Goal: Information Seeking & Learning: Learn about a topic

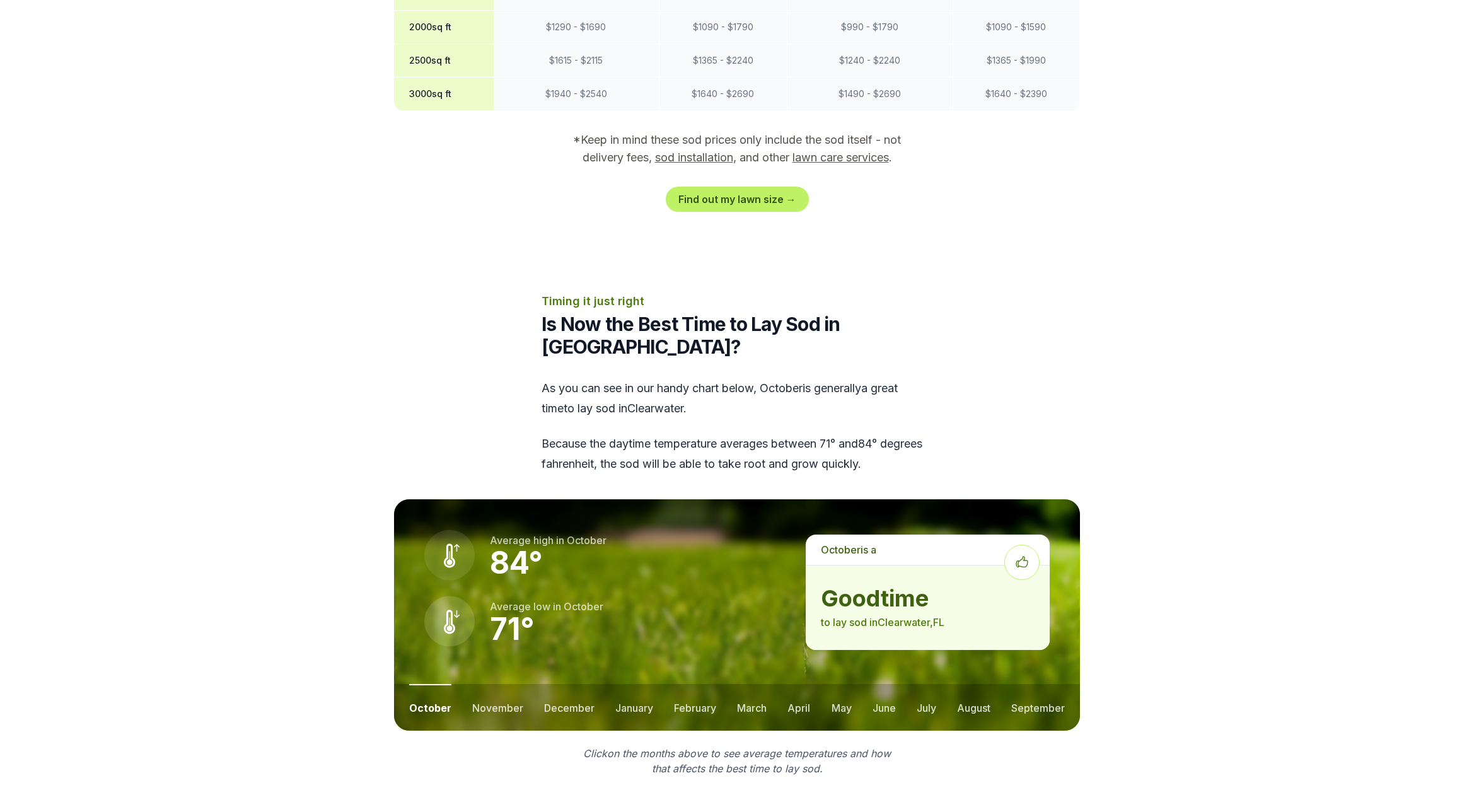
scroll to position [1332, 0]
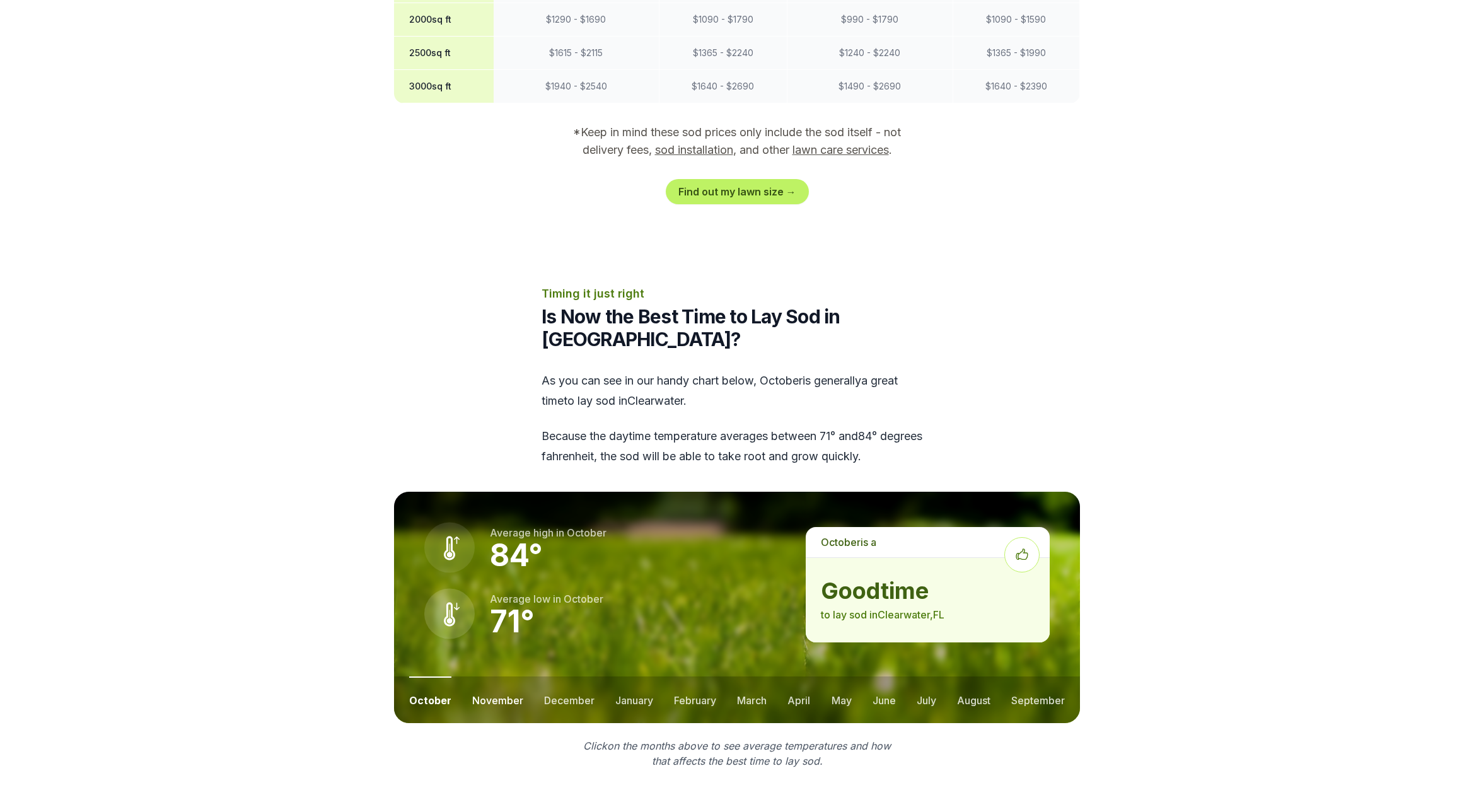
click at [486, 676] on button "november" at bounding box center [497, 699] width 51 height 46
click at [564, 680] on button "december" at bounding box center [569, 699] width 51 height 46
click at [645, 678] on button "january" at bounding box center [634, 699] width 38 height 46
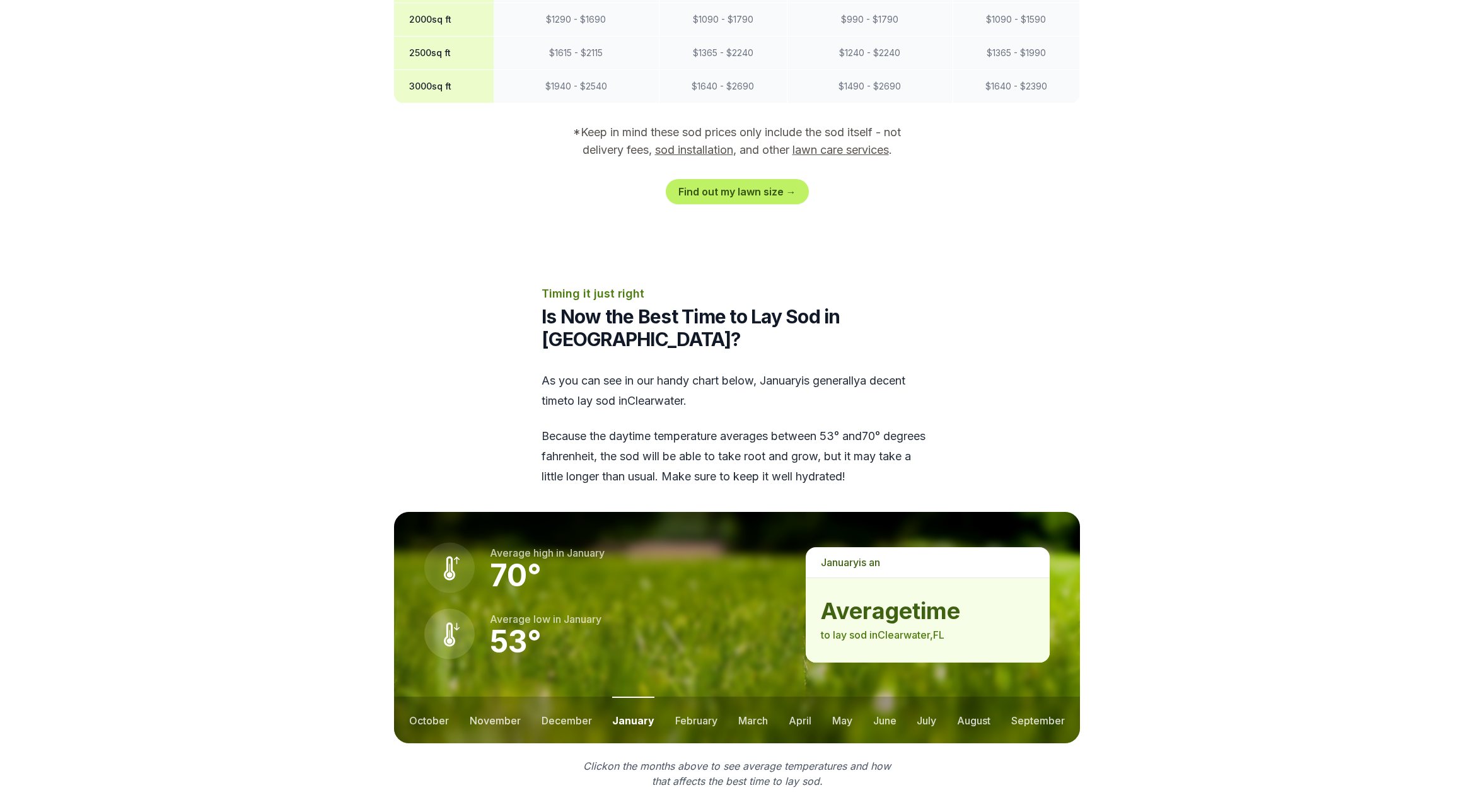
click at [701, 704] on button "february" at bounding box center [696, 719] width 42 height 46
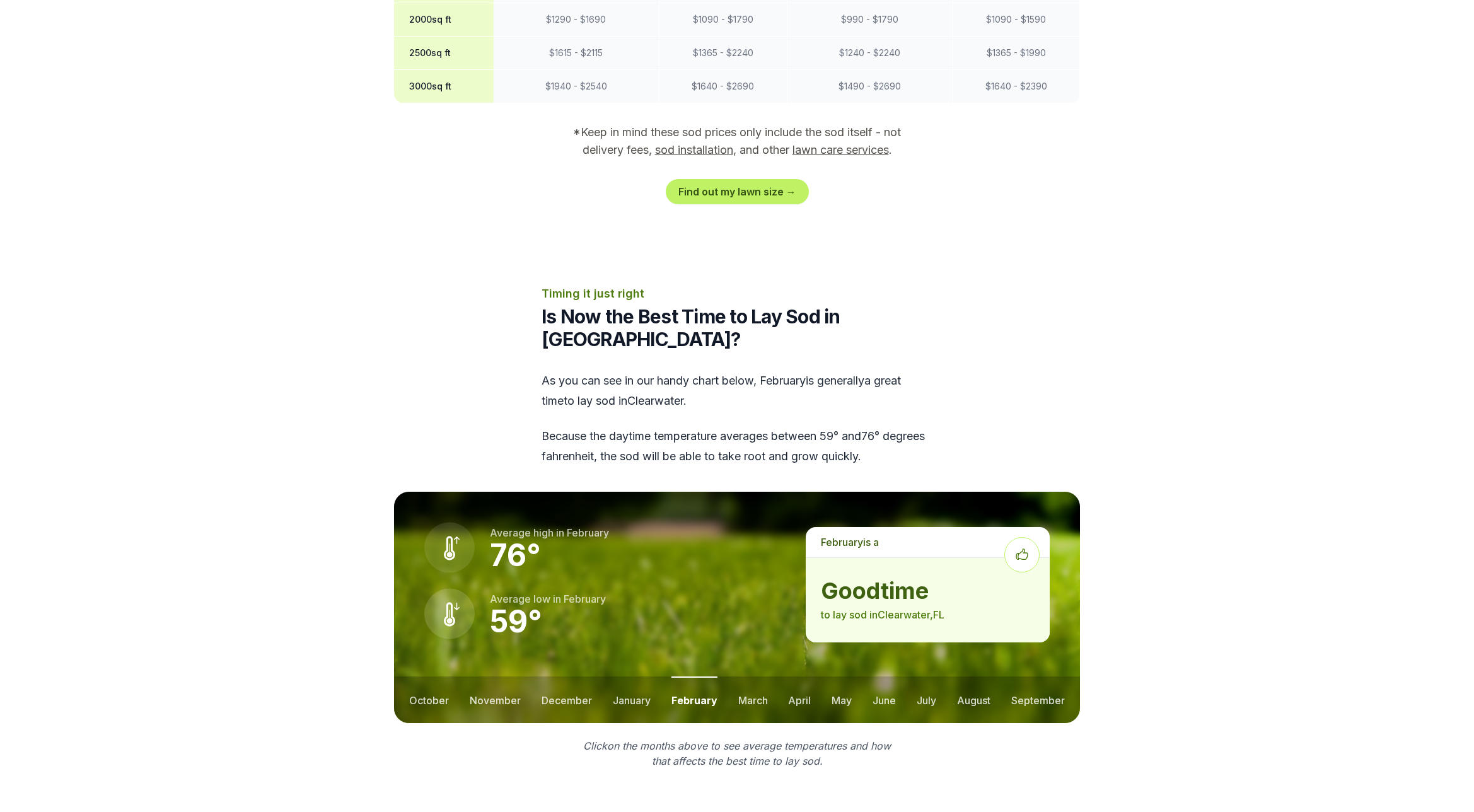
click at [766, 677] on ul "october november december january february march april may june july august sep…" at bounding box center [737, 699] width 686 height 46
click at [462, 680] on ul "october november december january february march april may june july august sep…" at bounding box center [737, 699] width 686 height 46
click at [507, 683] on button "november" at bounding box center [495, 699] width 51 height 46
click at [570, 676] on button "december" at bounding box center [569, 699] width 51 height 46
click at [494, 676] on button "november" at bounding box center [495, 699] width 51 height 46
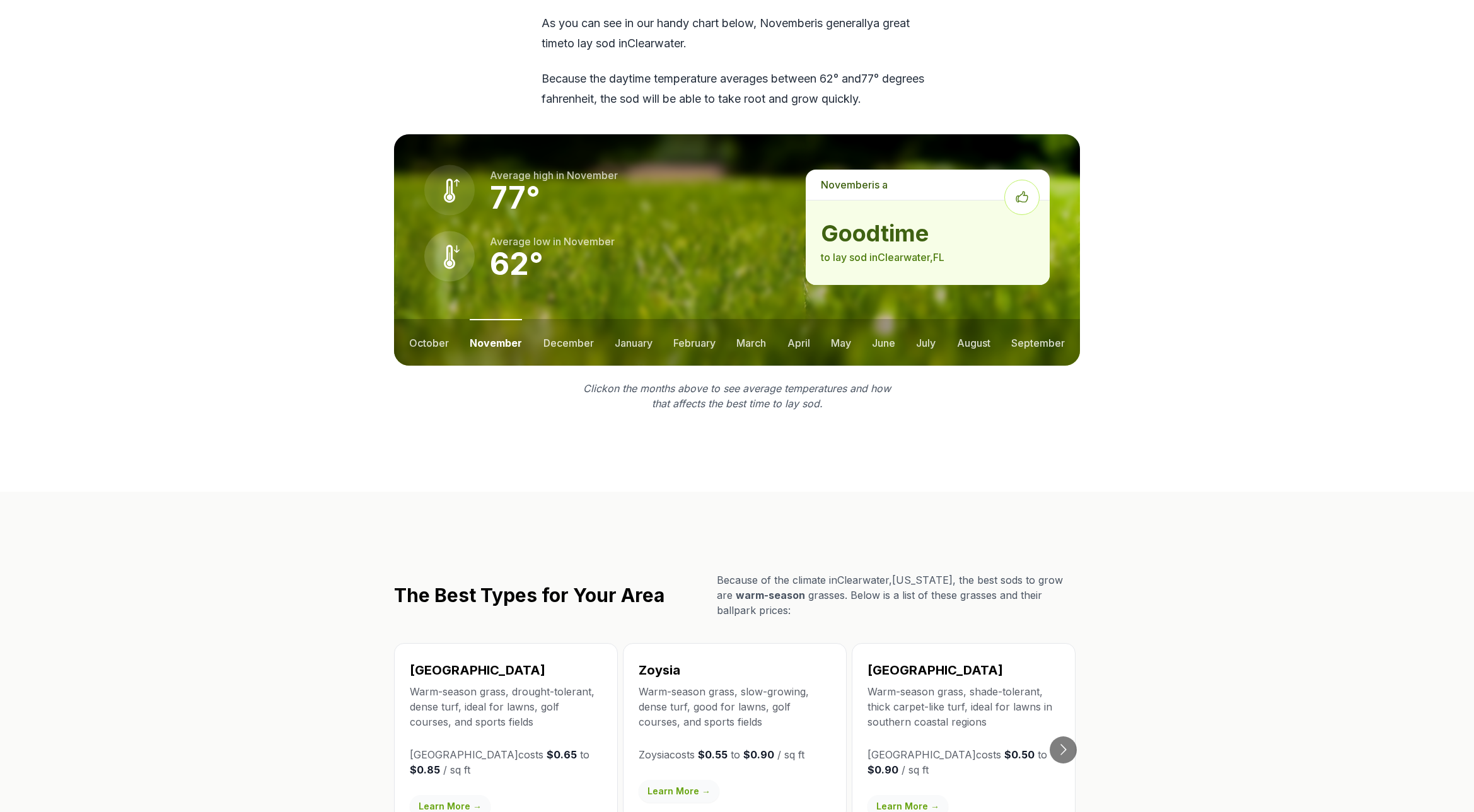
scroll to position [1945, 0]
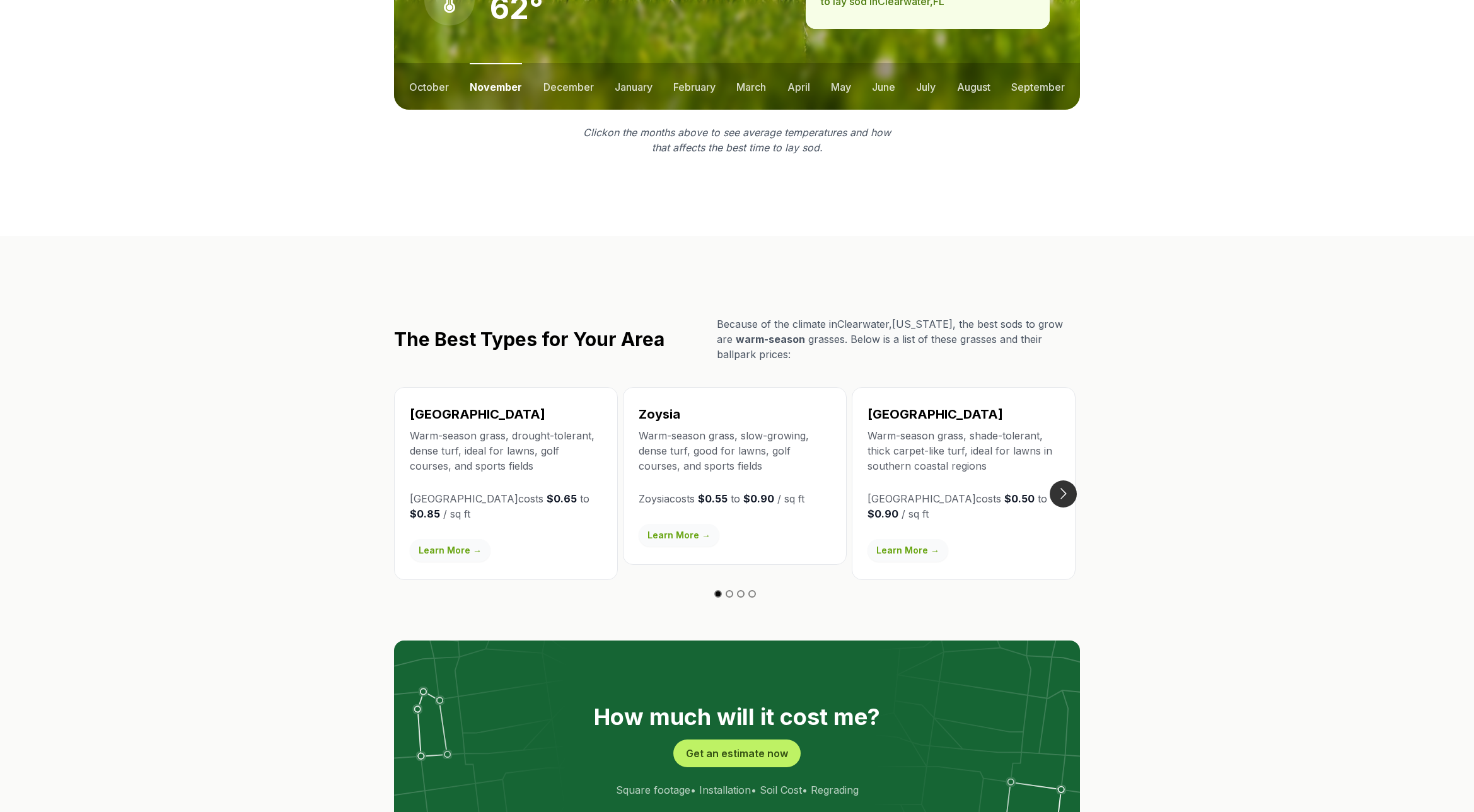
click at [1060, 480] on button "Go to next slide" at bounding box center [1063, 494] width 27 height 27
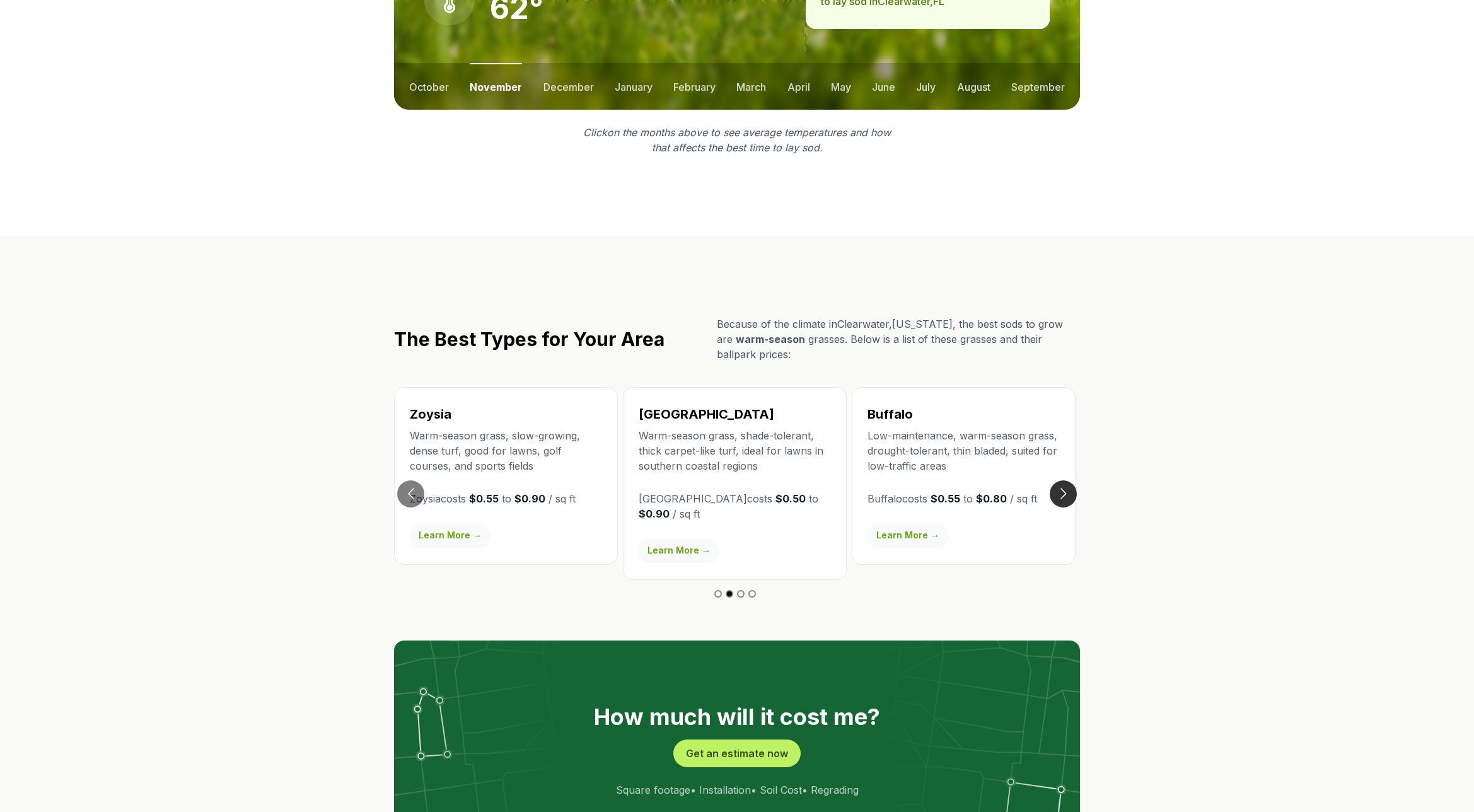
click at [1059, 480] on button "Go to next slide" at bounding box center [1063, 494] width 27 height 27
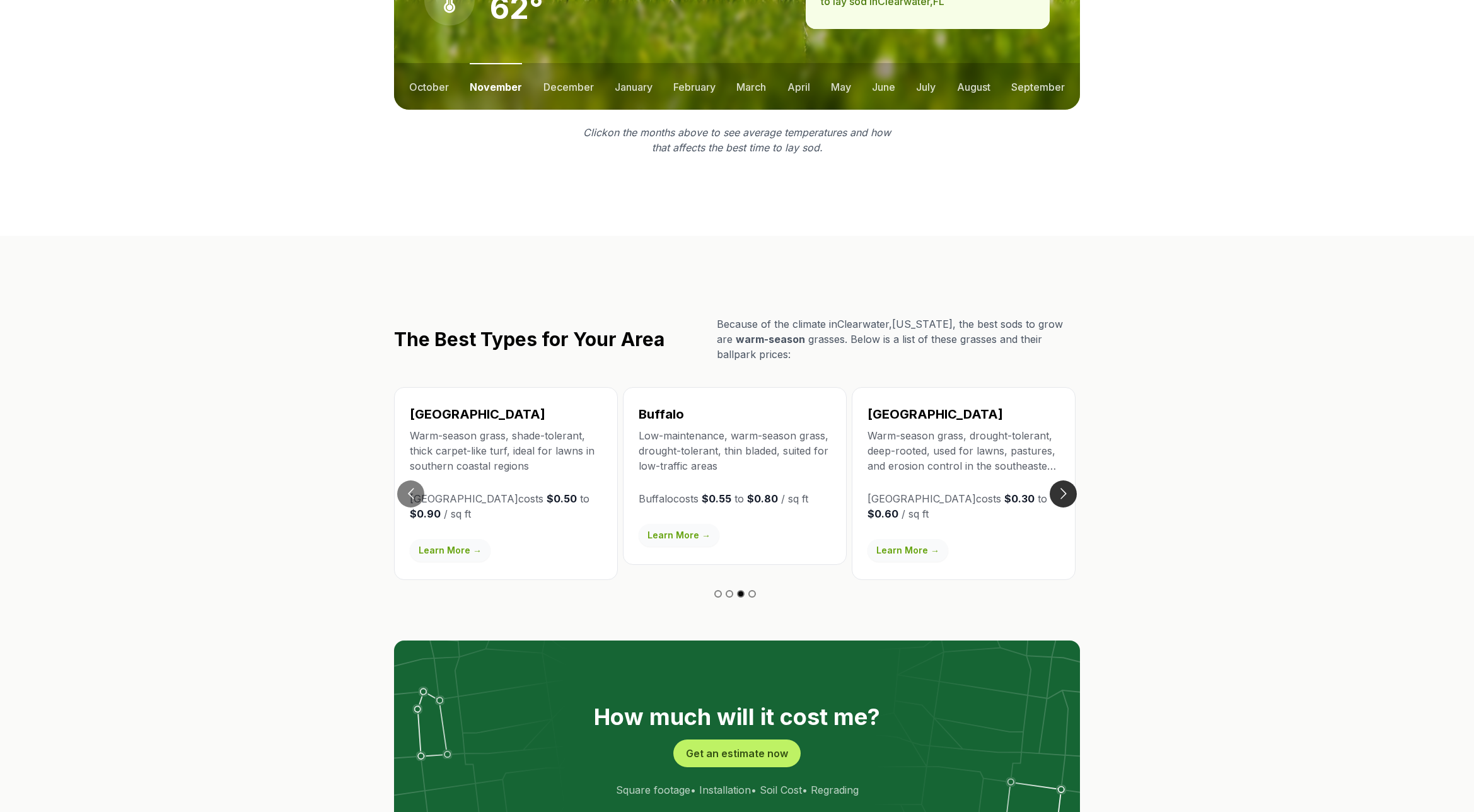
click at [1059, 480] on button "Go to next slide" at bounding box center [1063, 494] width 27 height 27
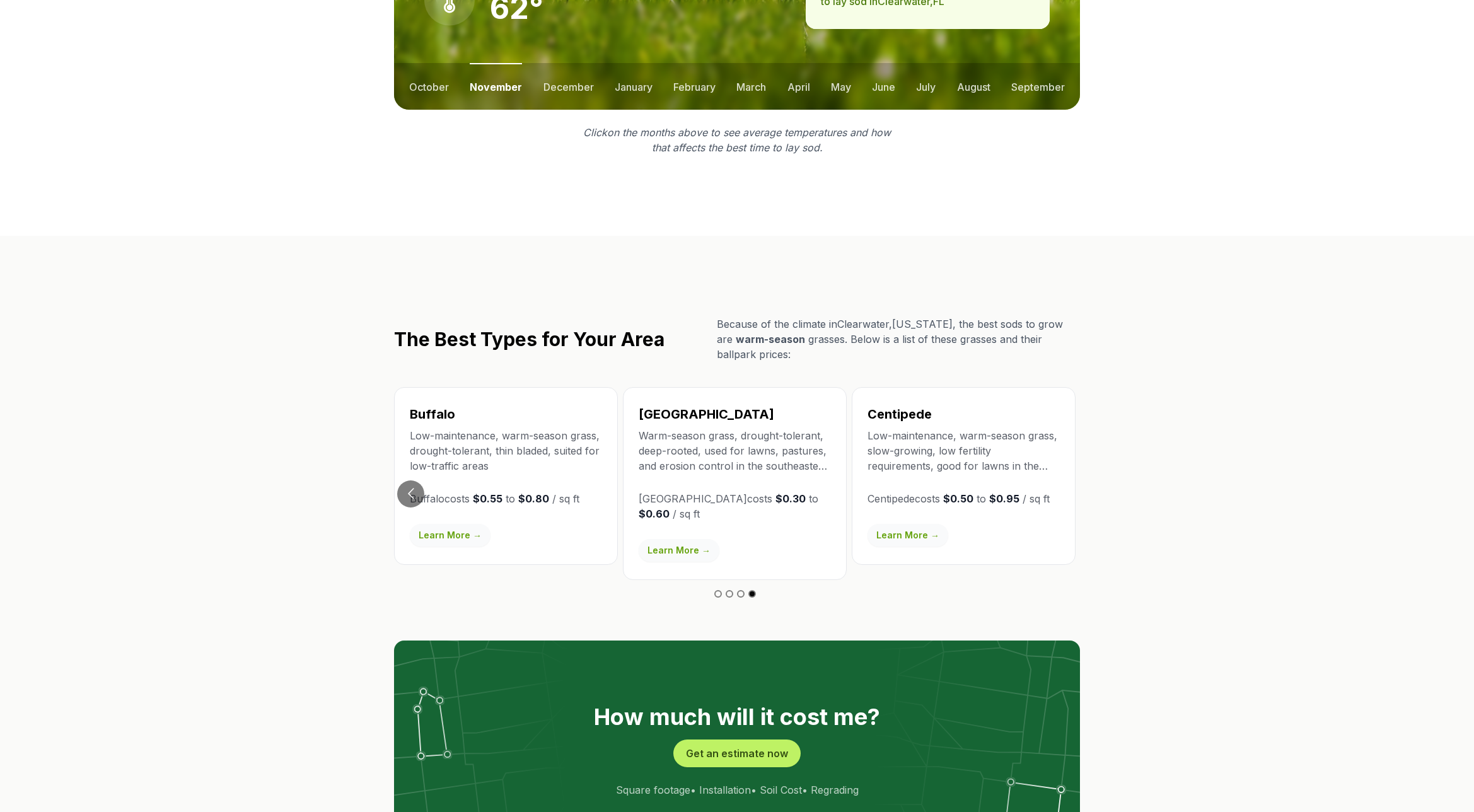
click at [687, 539] on link "Learn More →" at bounding box center [679, 550] width 81 height 23
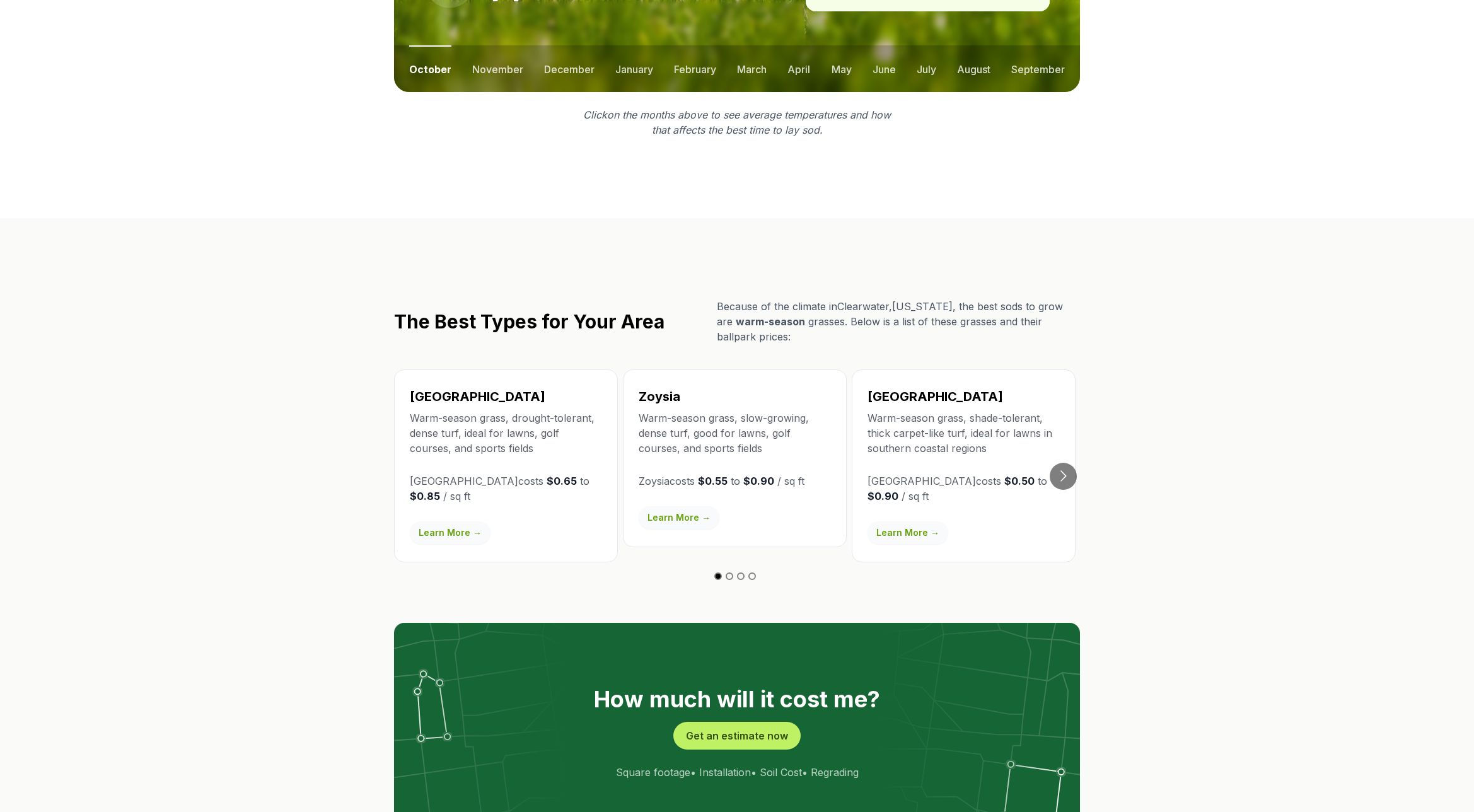
scroll to position [2014, 0]
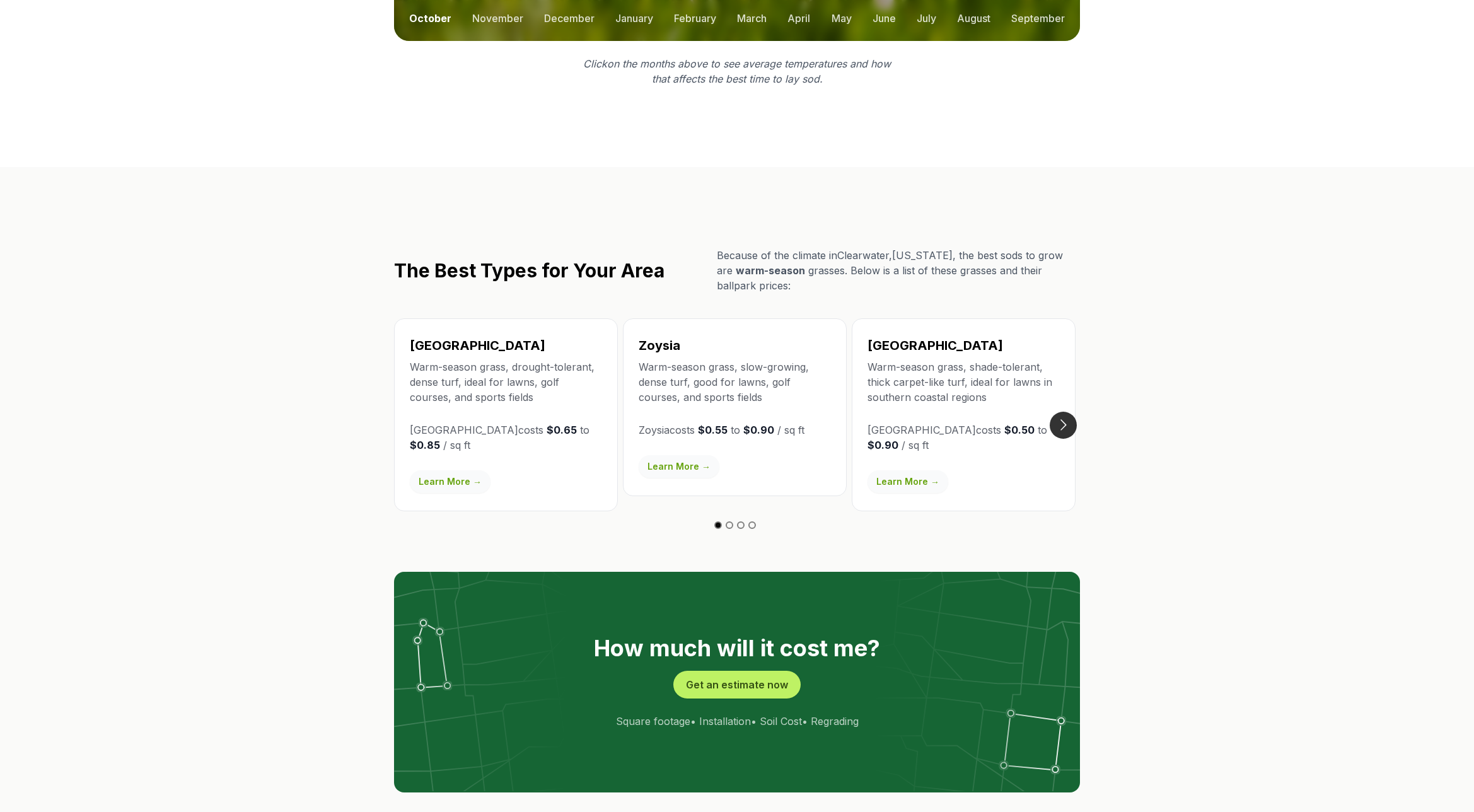
click at [1067, 411] on button "Go to next slide" at bounding box center [1063, 424] width 27 height 27
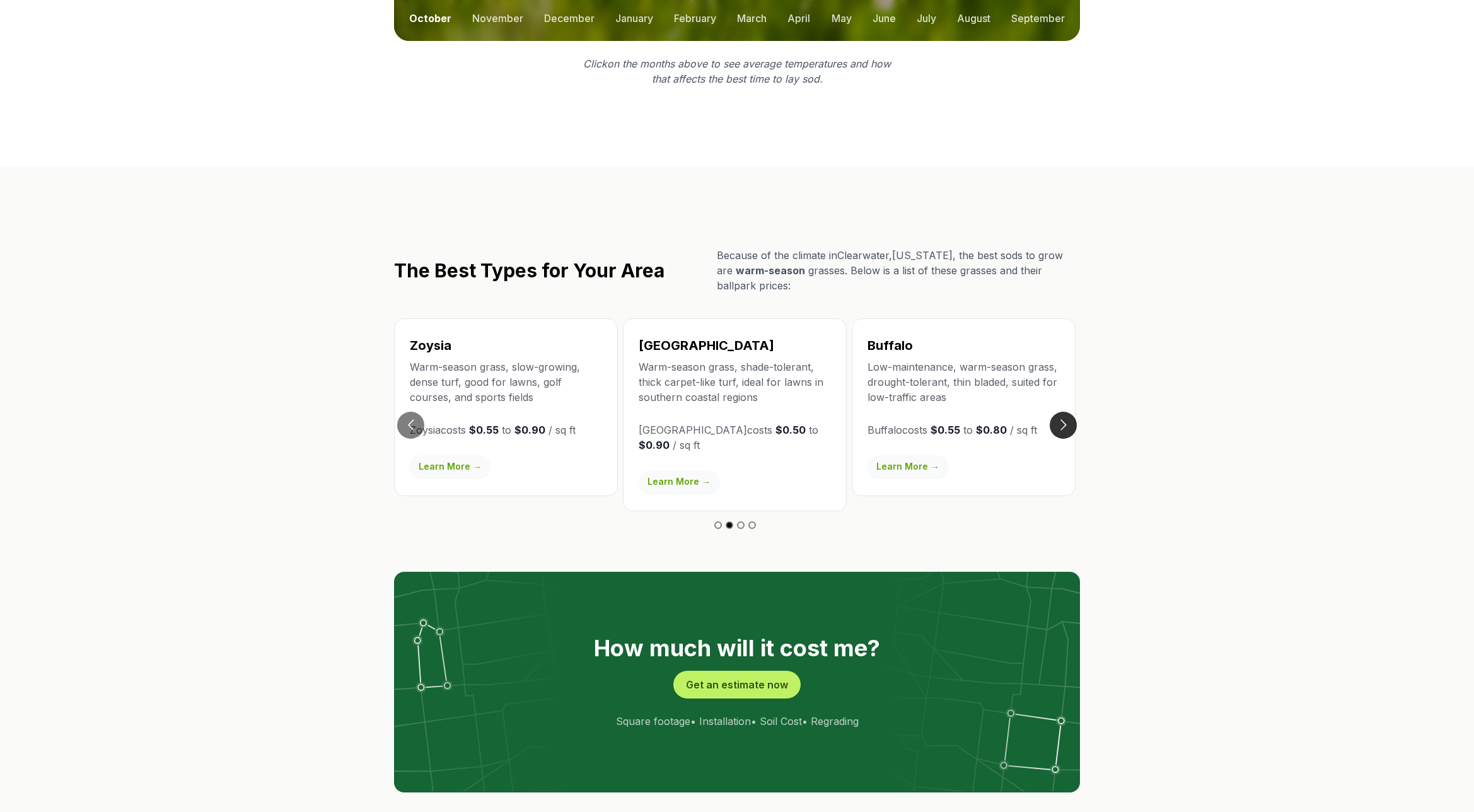
click at [1067, 411] on button "Go to next slide" at bounding box center [1063, 424] width 27 height 27
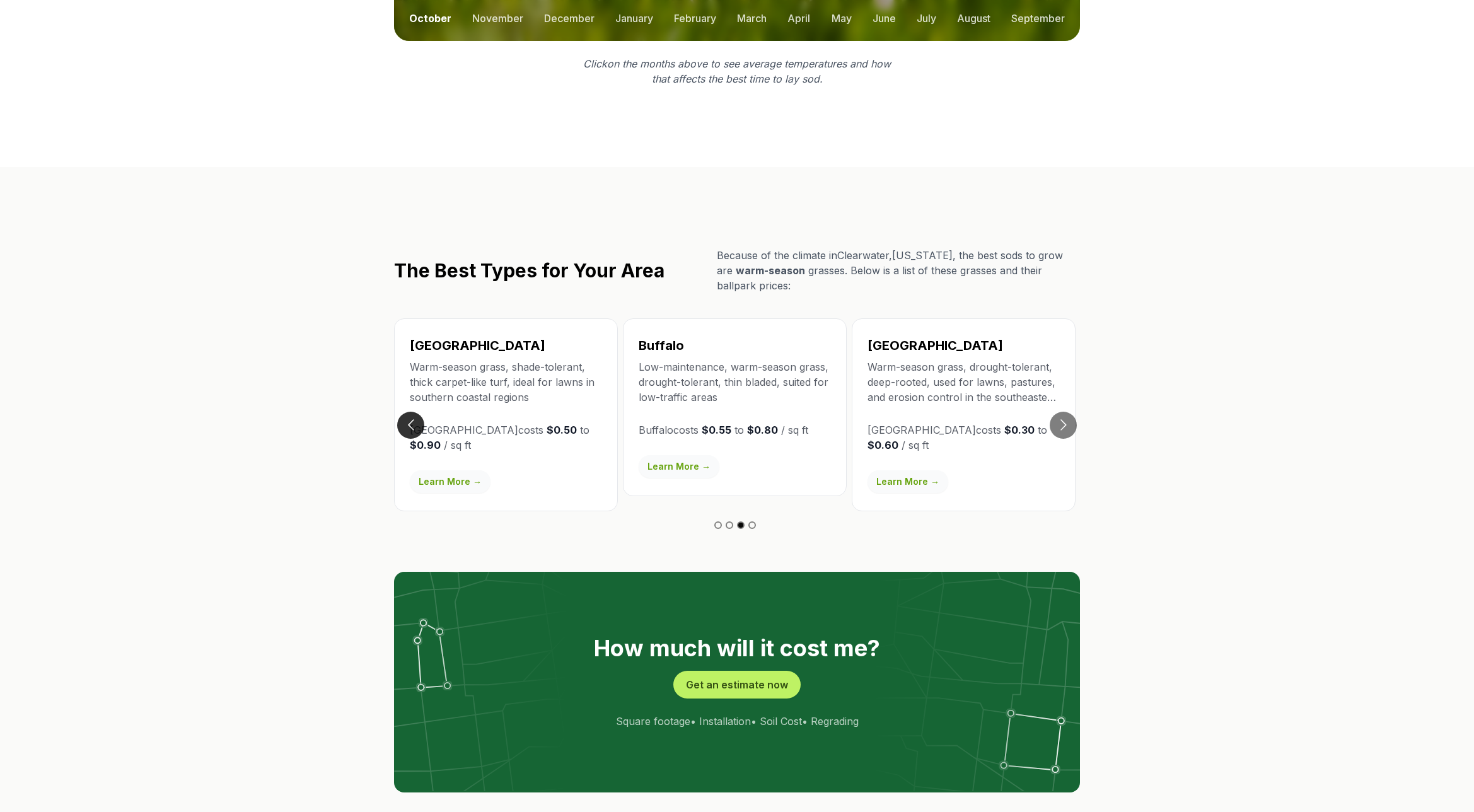
click at [414, 411] on button "Go to previous slide" at bounding box center [411, 424] width 27 height 27
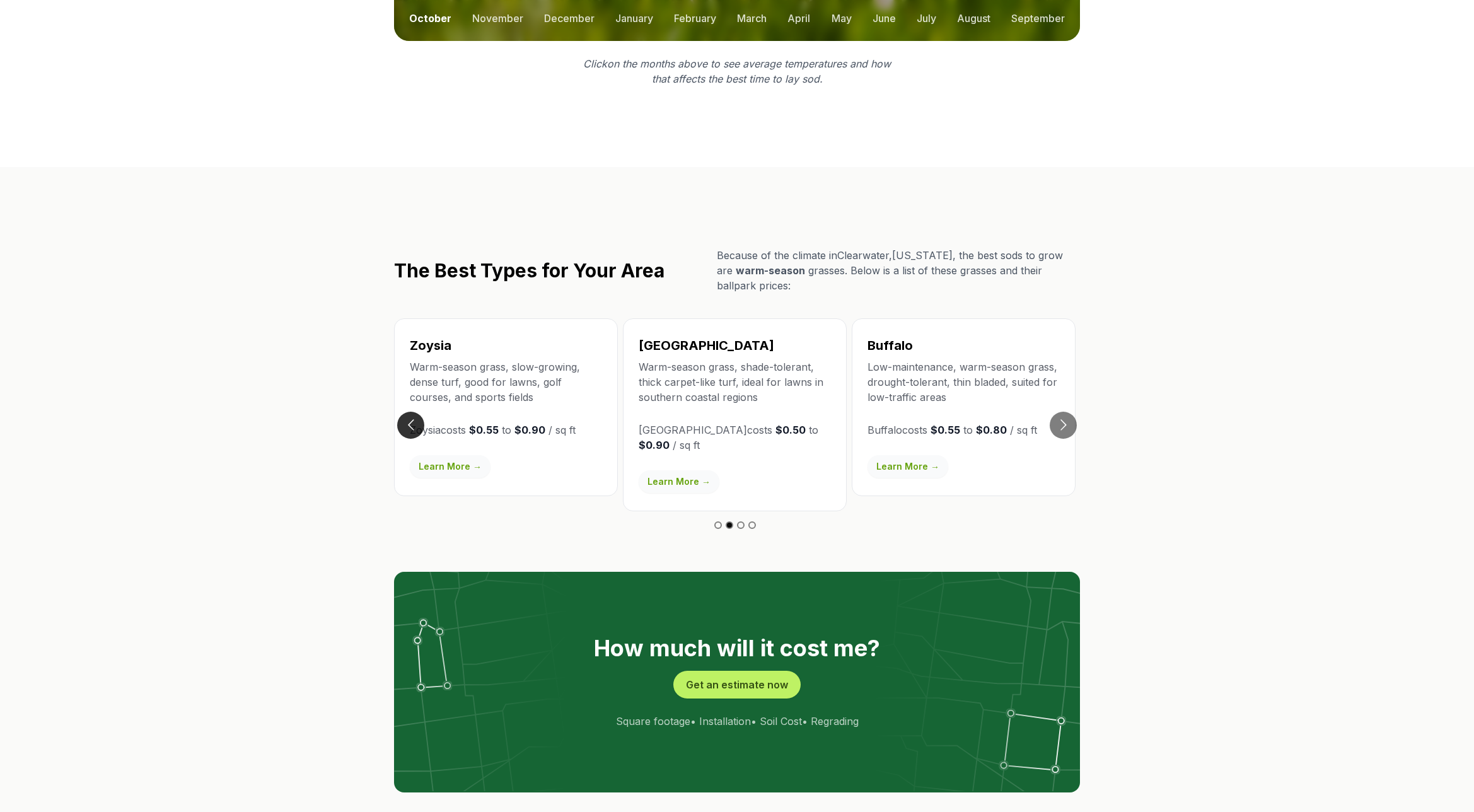
click at [414, 411] on button "Go to previous slide" at bounding box center [411, 424] width 27 height 27
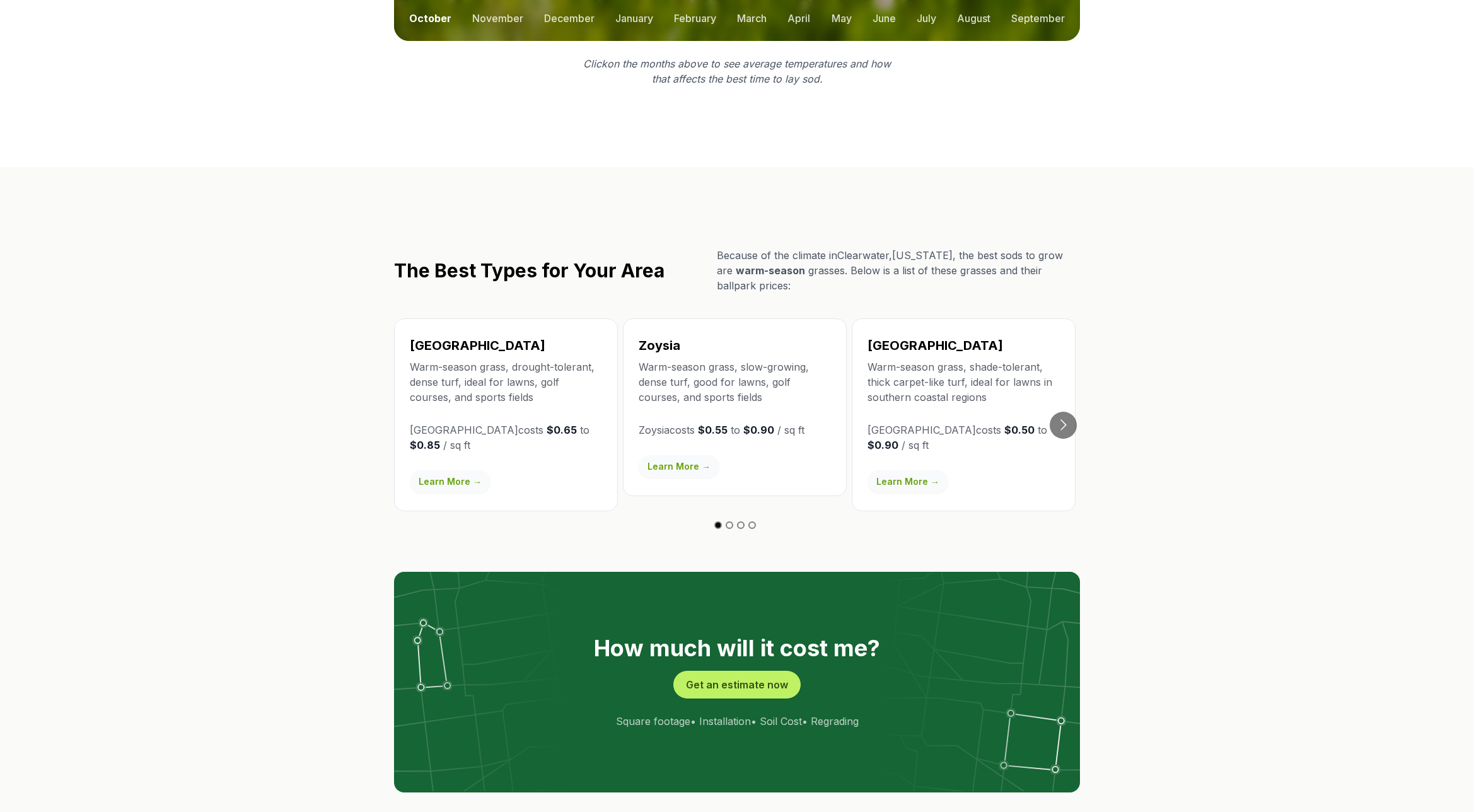
click at [680, 455] on link "Learn More →" at bounding box center [679, 466] width 81 height 23
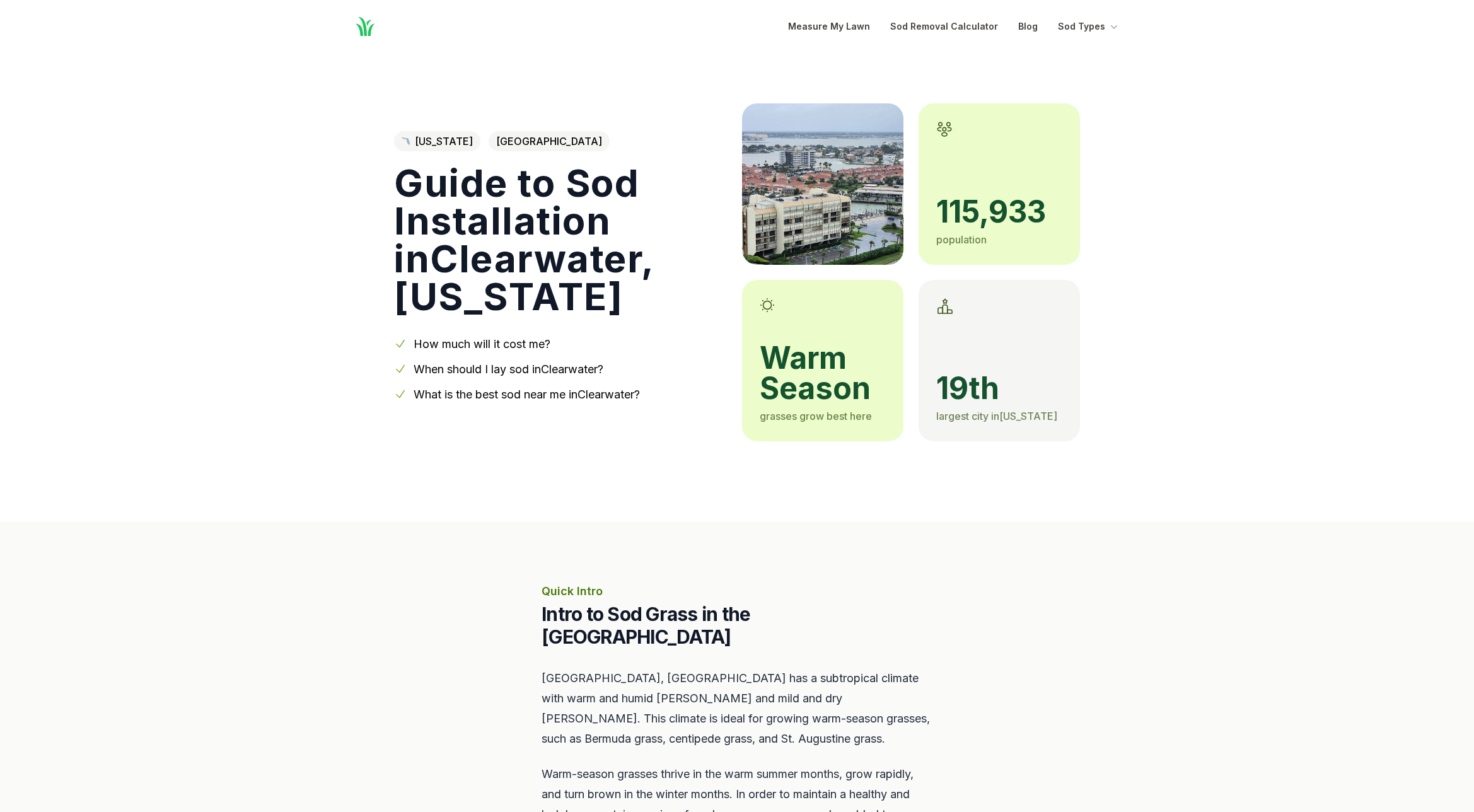
scroll to position [2014, 0]
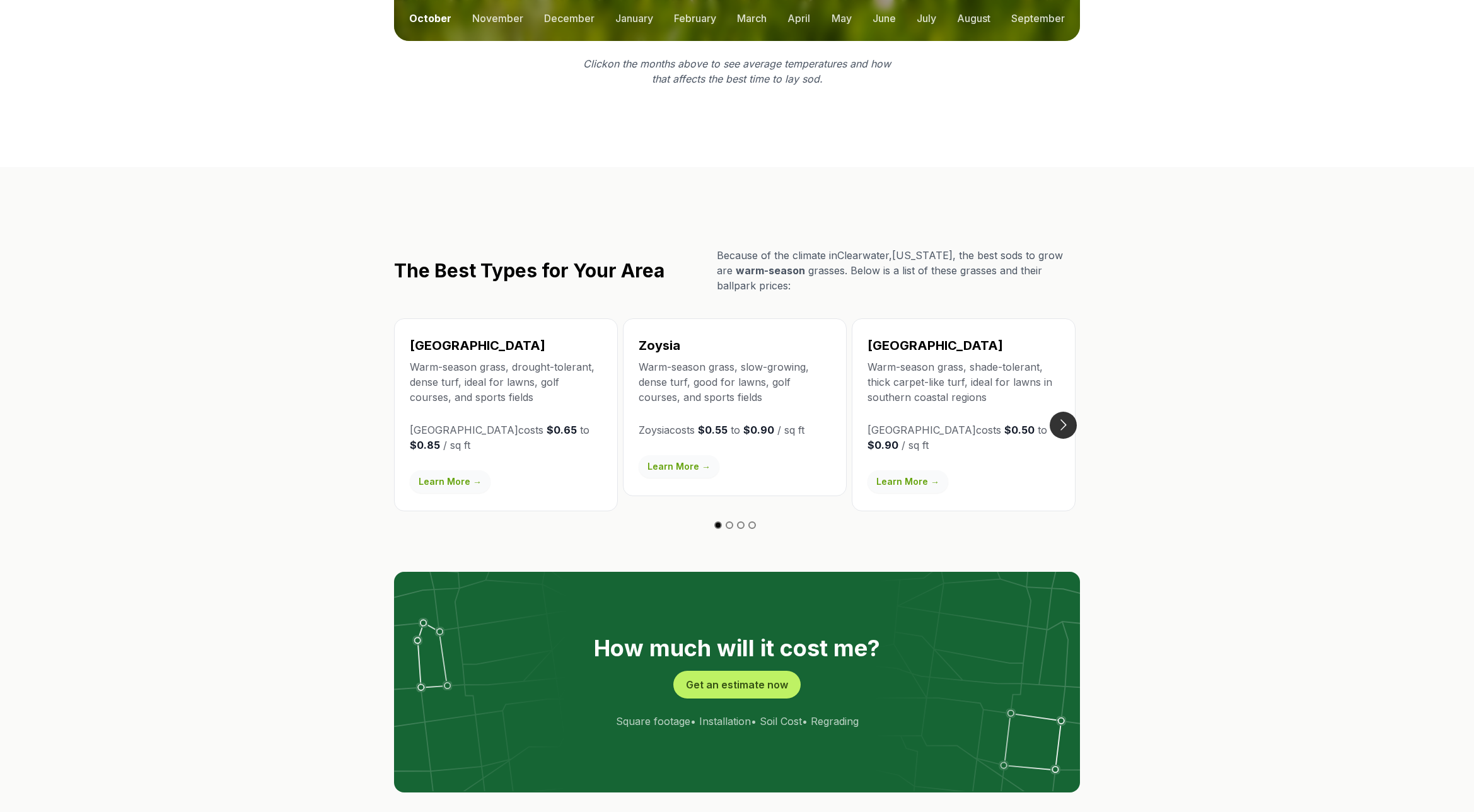
click at [1067, 411] on button "Go to next slide" at bounding box center [1063, 424] width 27 height 27
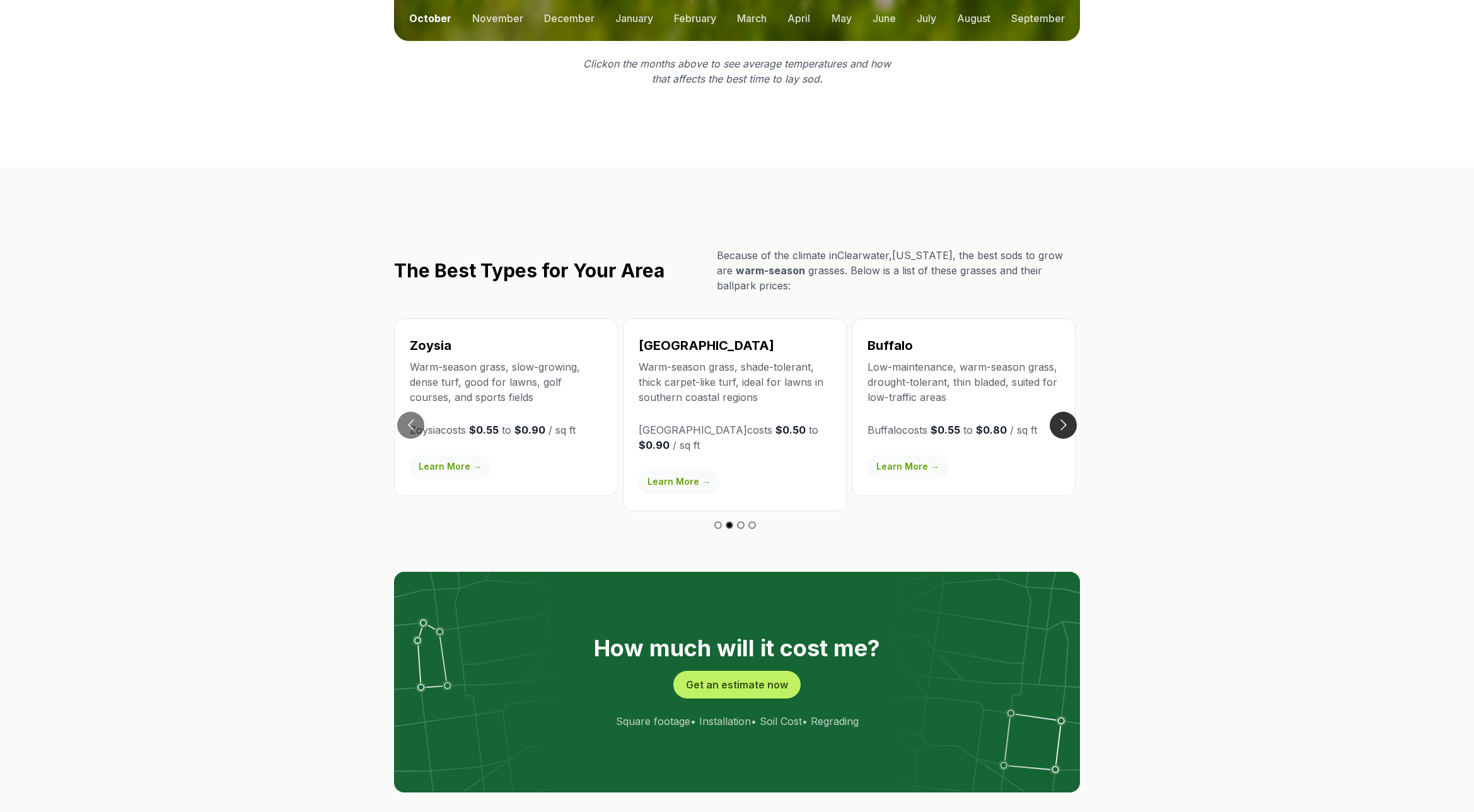
click at [1066, 411] on button "Go to next slide" at bounding box center [1063, 424] width 27 height 27
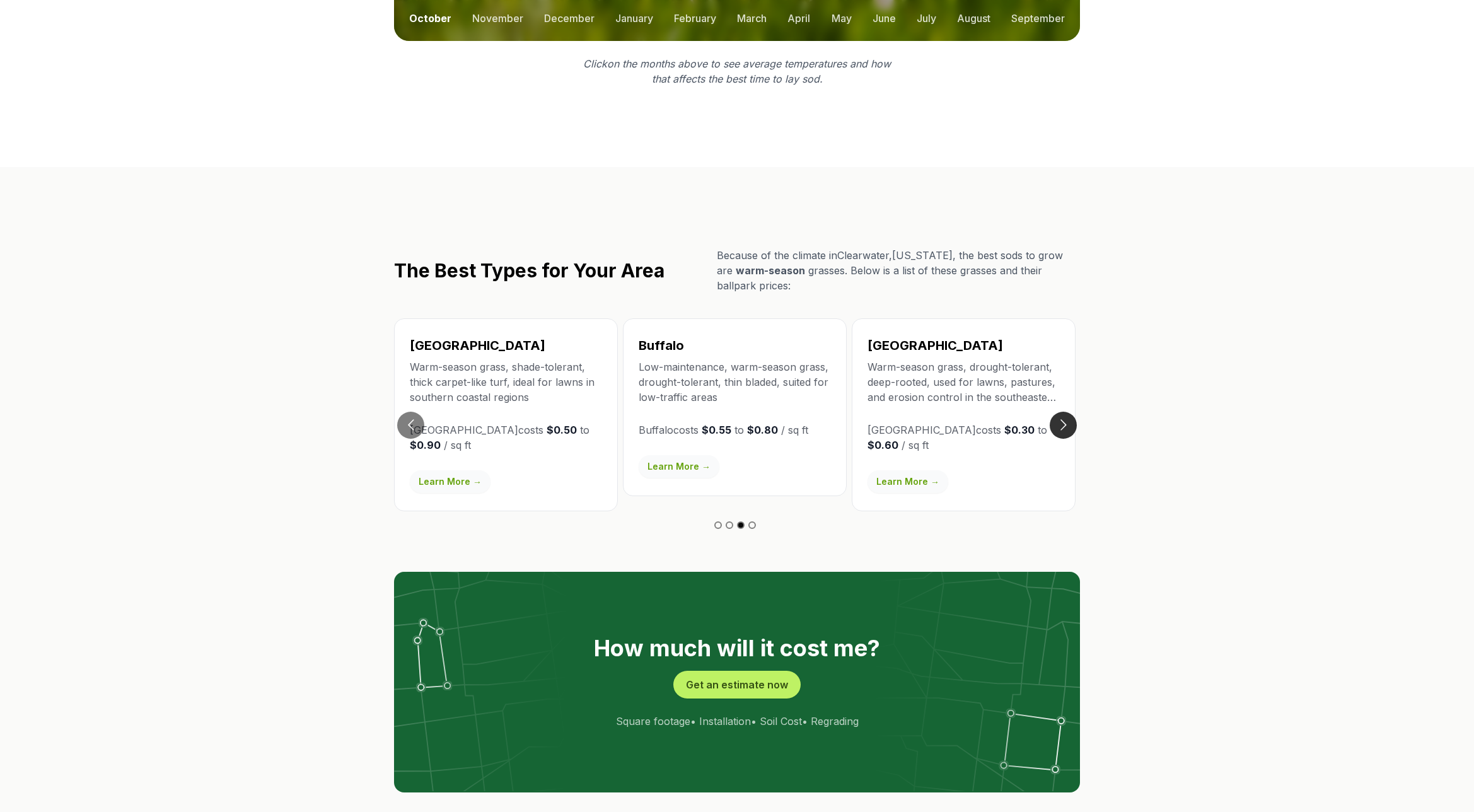
click at [1062, 411] on button "Go to next slide" at bounding box center [1063, 424] width 27 height 27
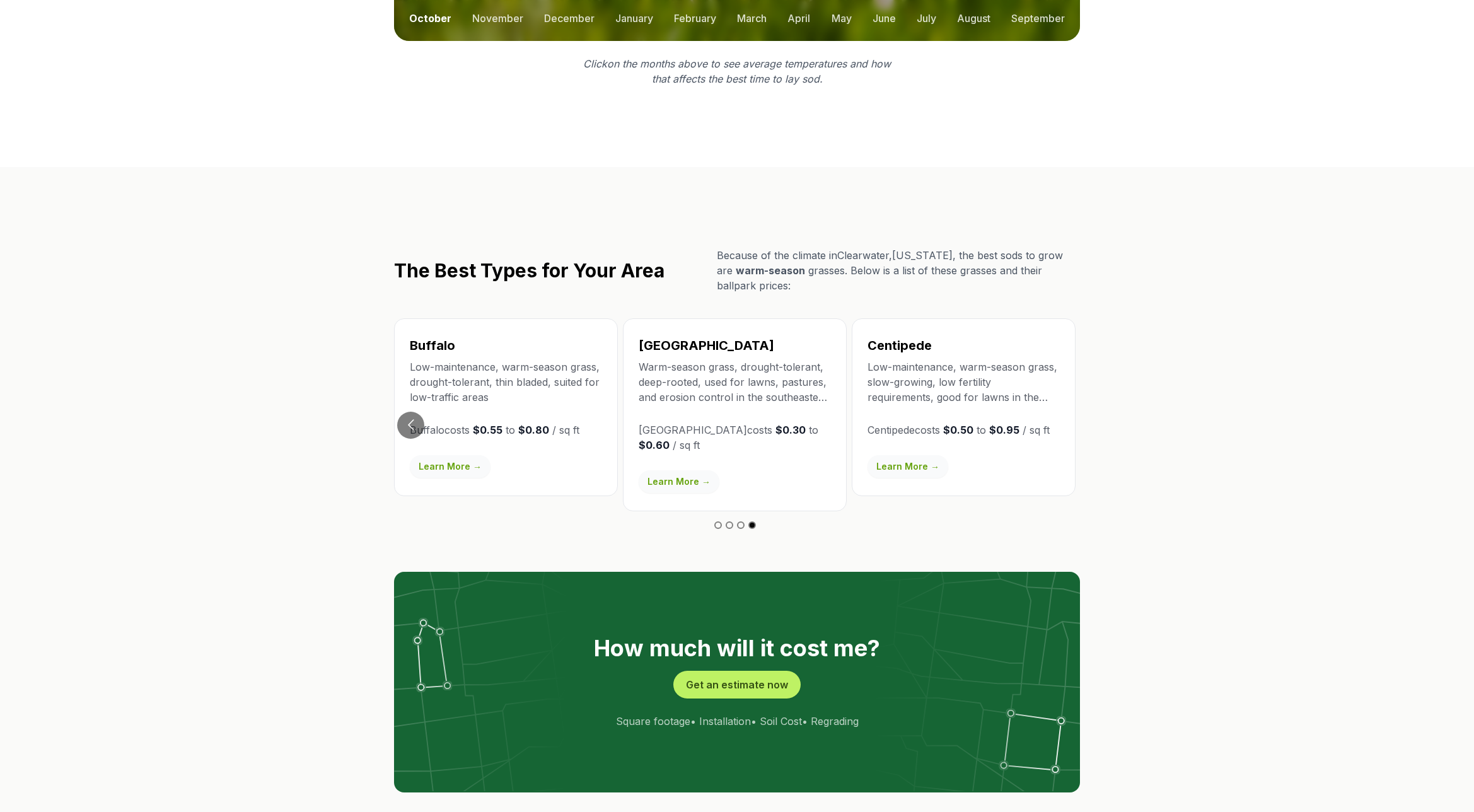
click at [910, 455] on link "Learn More →" at bounding box center [908, 466] width 81 height 23
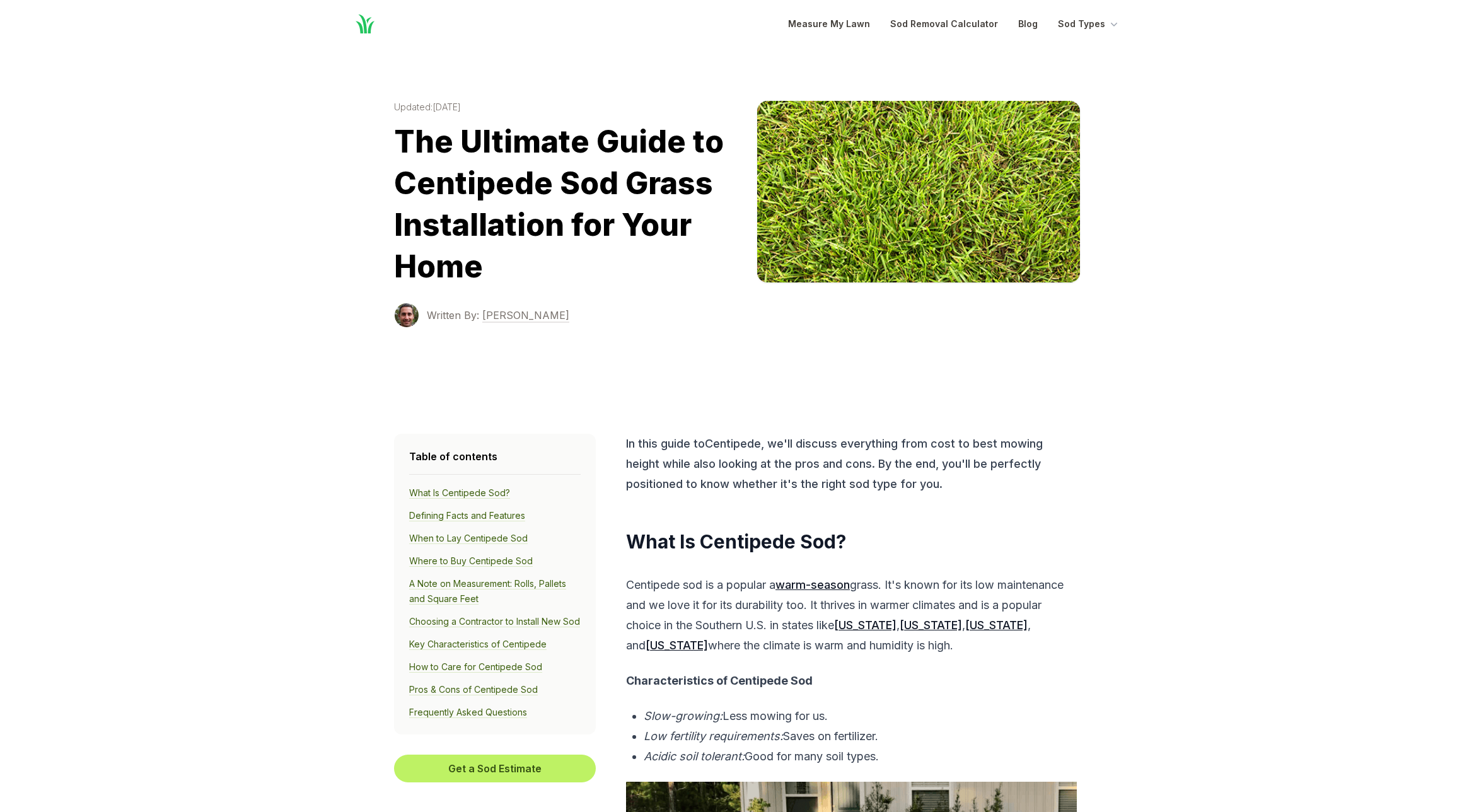
scroll to position [2014, 0]
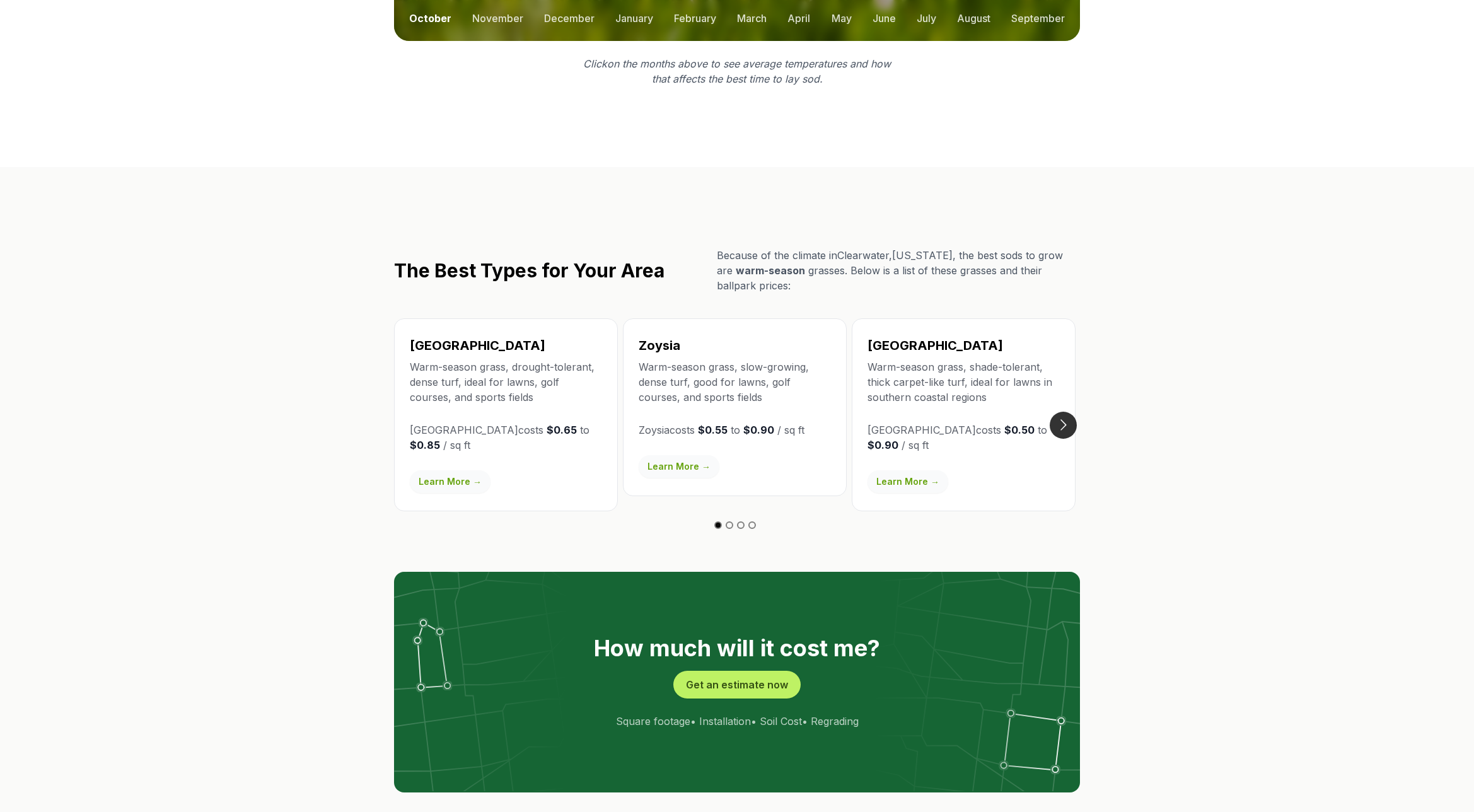
click at [1063, 411] on button "Go to next slide" at bounding box center [1063, 424] width 27 height 27
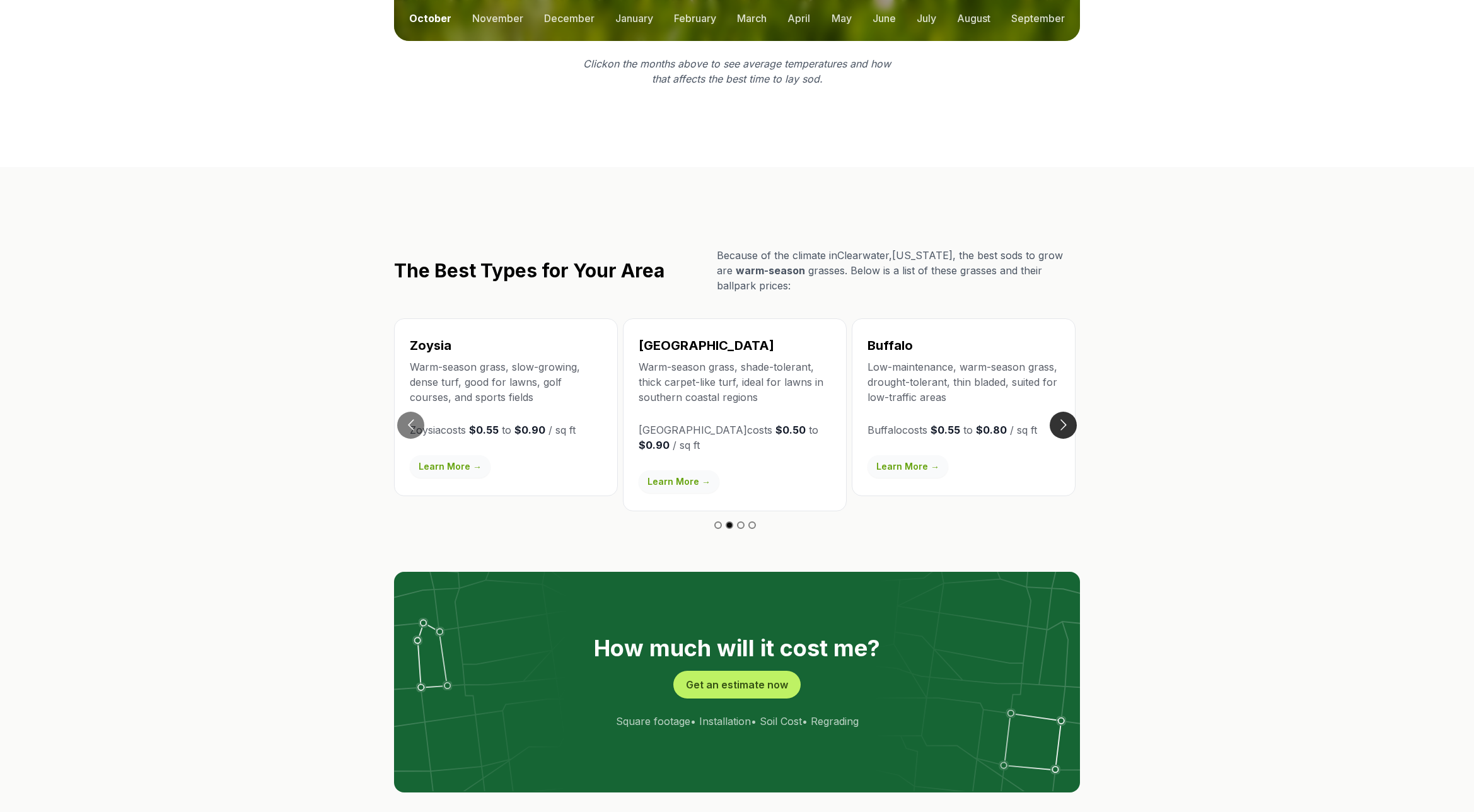
click at [1063, 411] on button "Go to next slide" at bounding box center [1063, 424] width 27 height 27
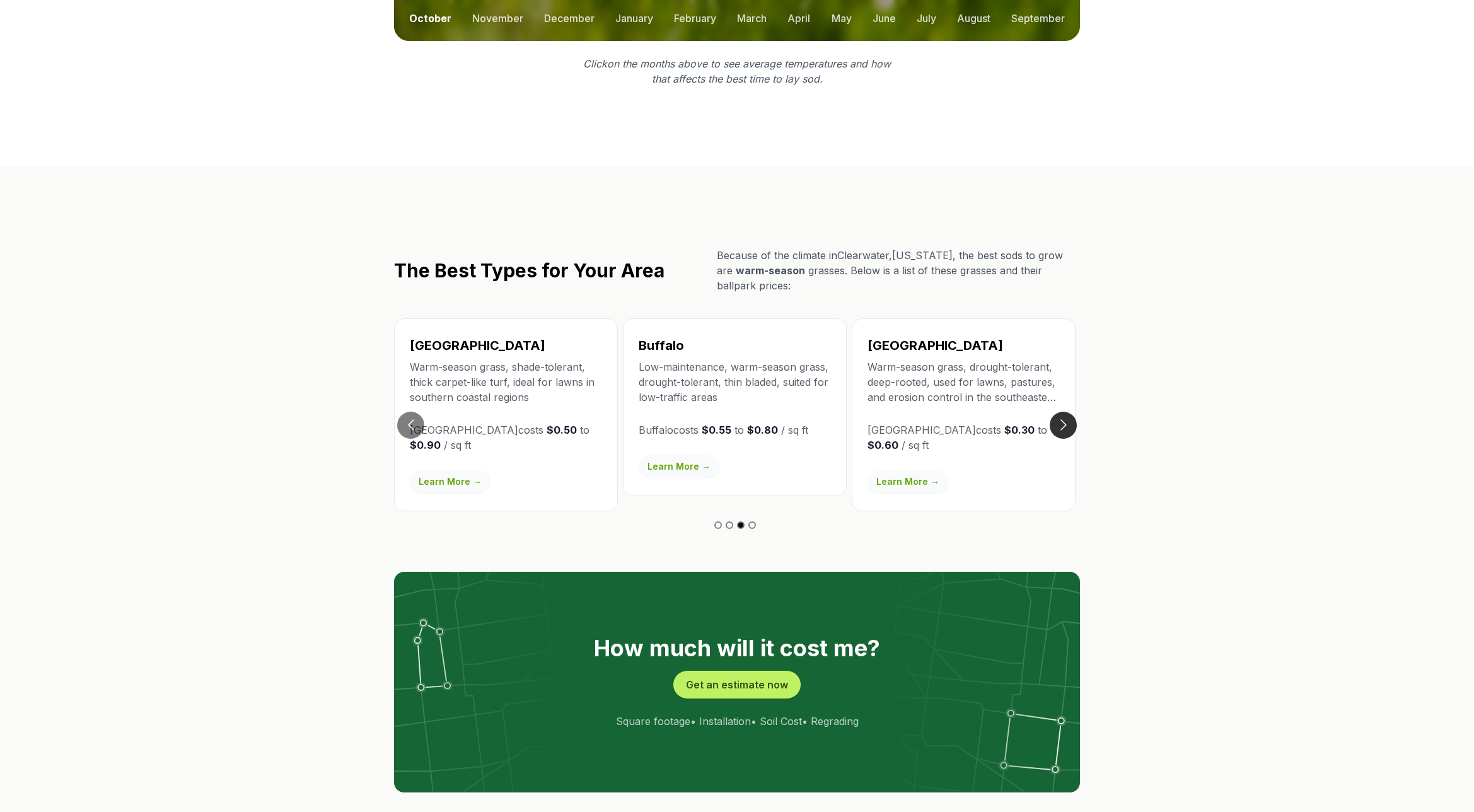
click at [1063, 411] on button "Go to next slide" at bounding box center [1063, 424] width 27 height 27
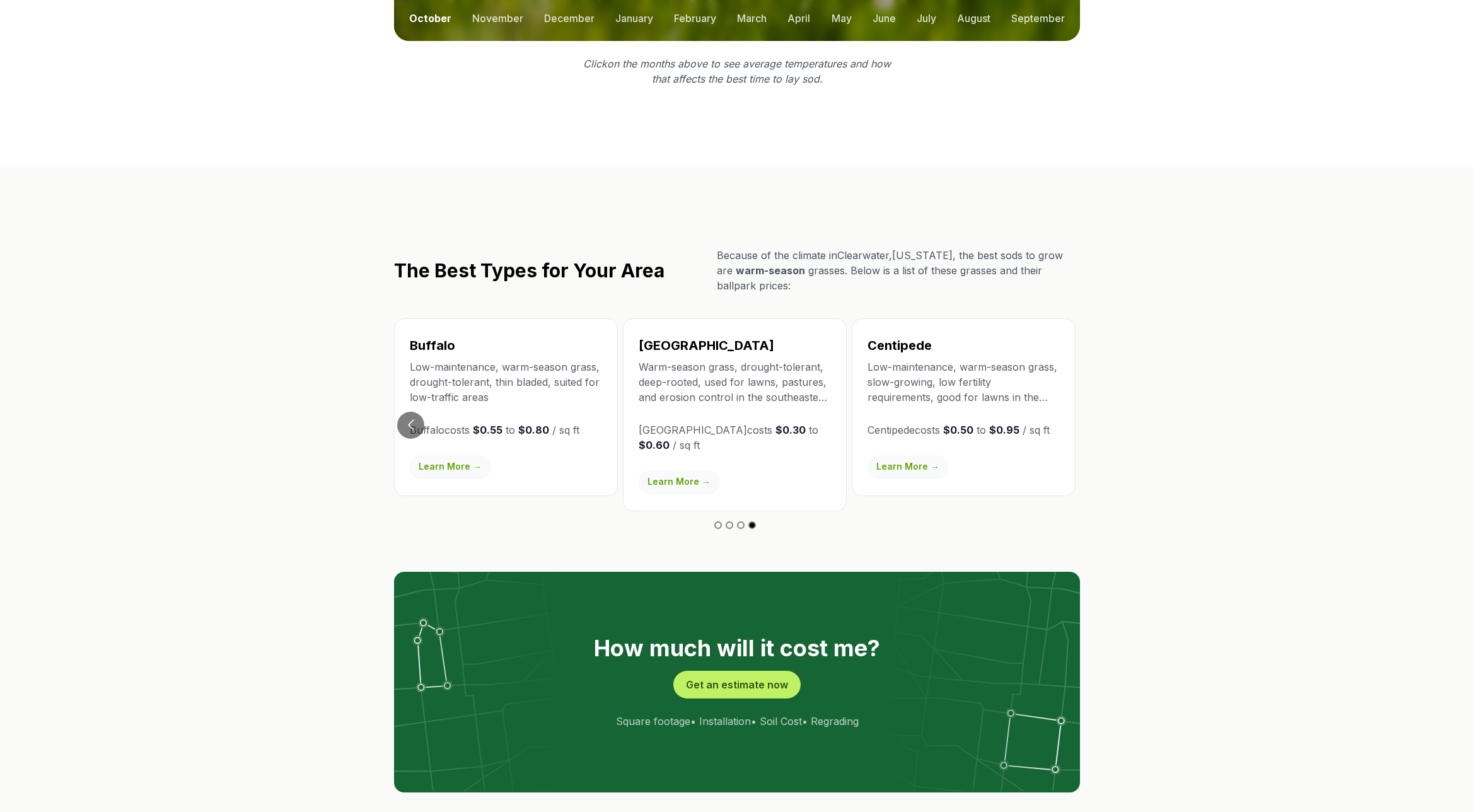
click at [670, 470] on link "Learn More →" at bounding box center [679, 481] width 81 height 23
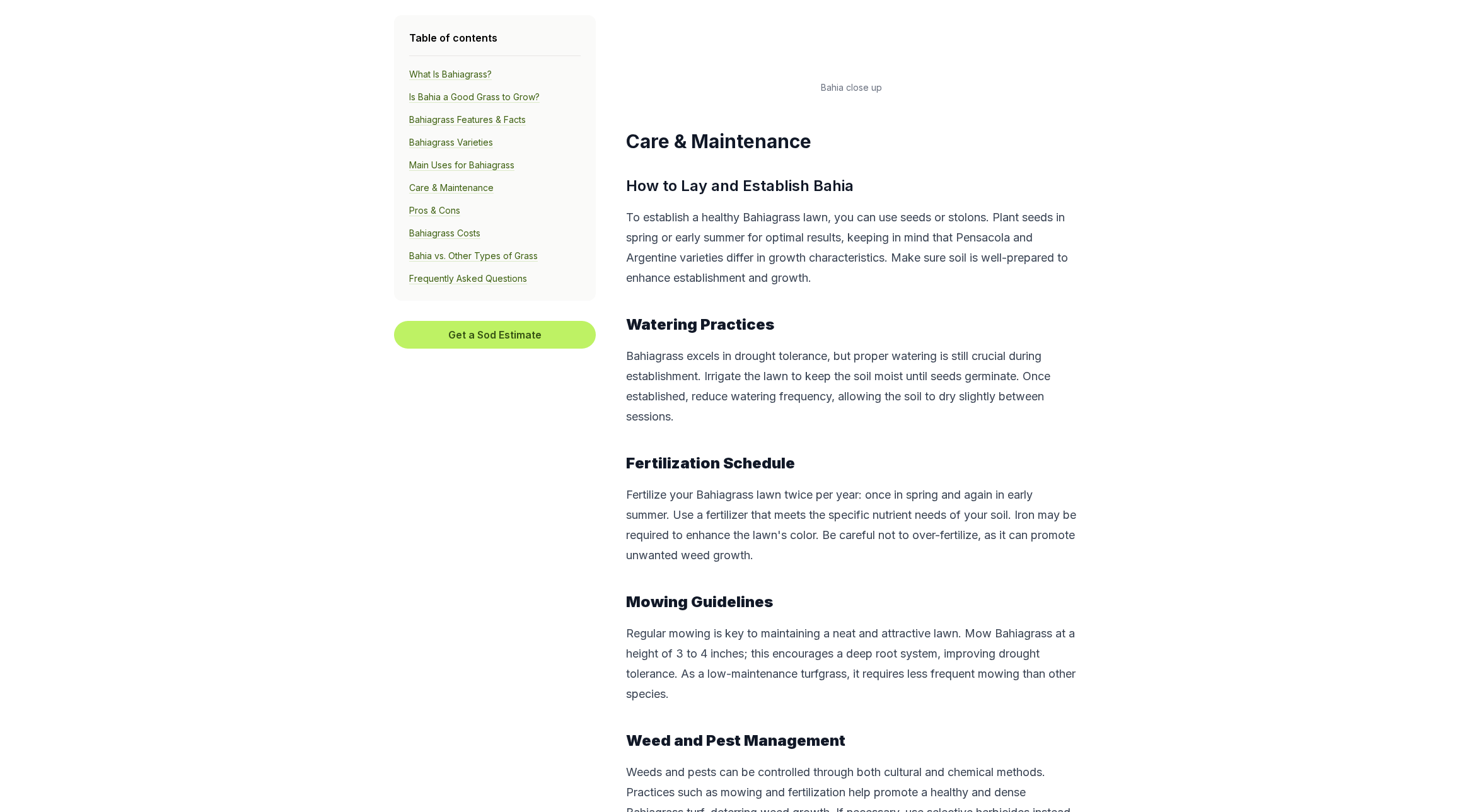
scroll to position [5067, 0]
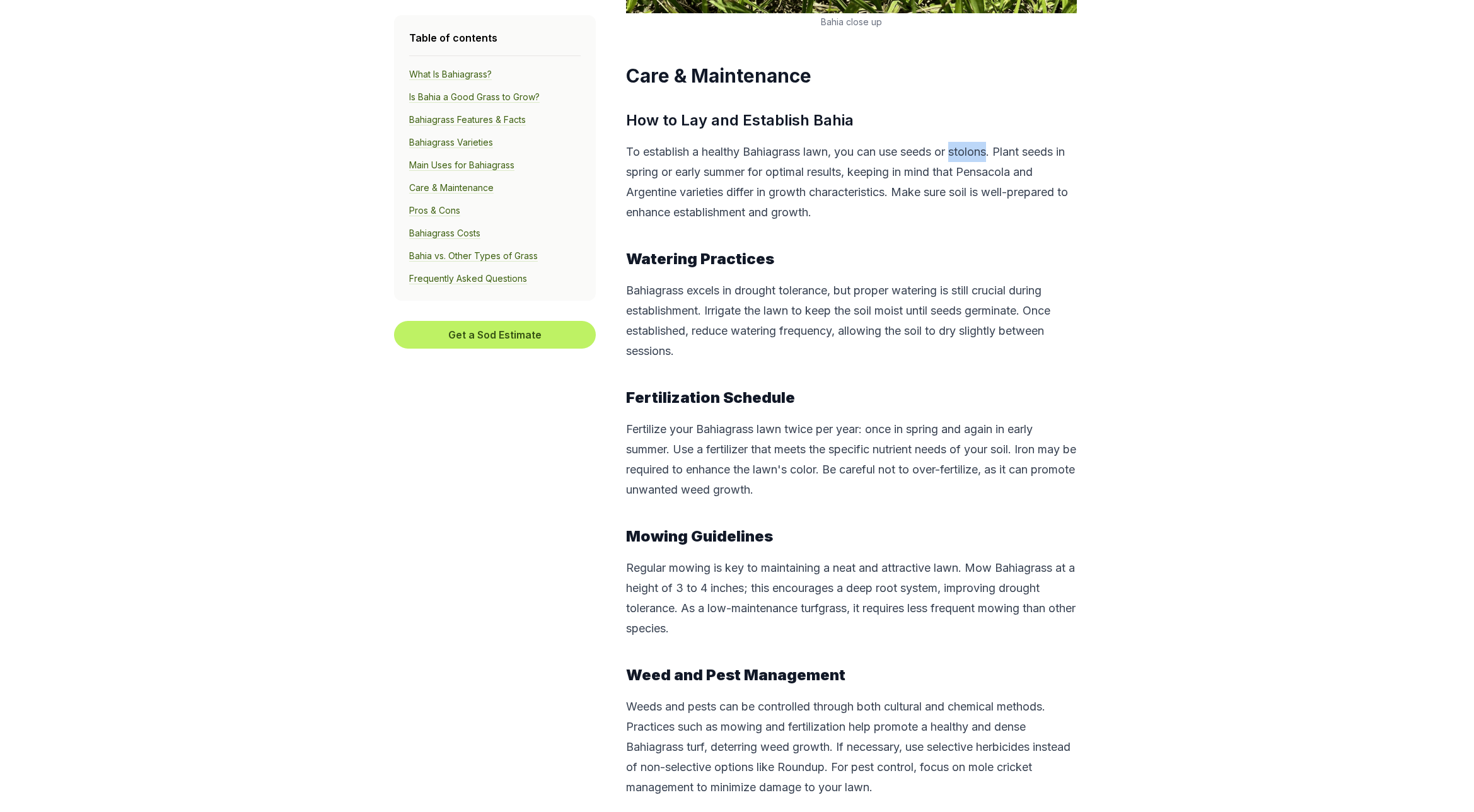
drag, startPoint x: 993, startPoint y: 63, endPoint x: 958, endPoint y: 67, distance: 35.2
click at [958, 142] on p "To establish a healthy Bahiagrass lawn, you can use seeds or stolons. Plant see…" at bounding box center [851, 182] width 451 height 81
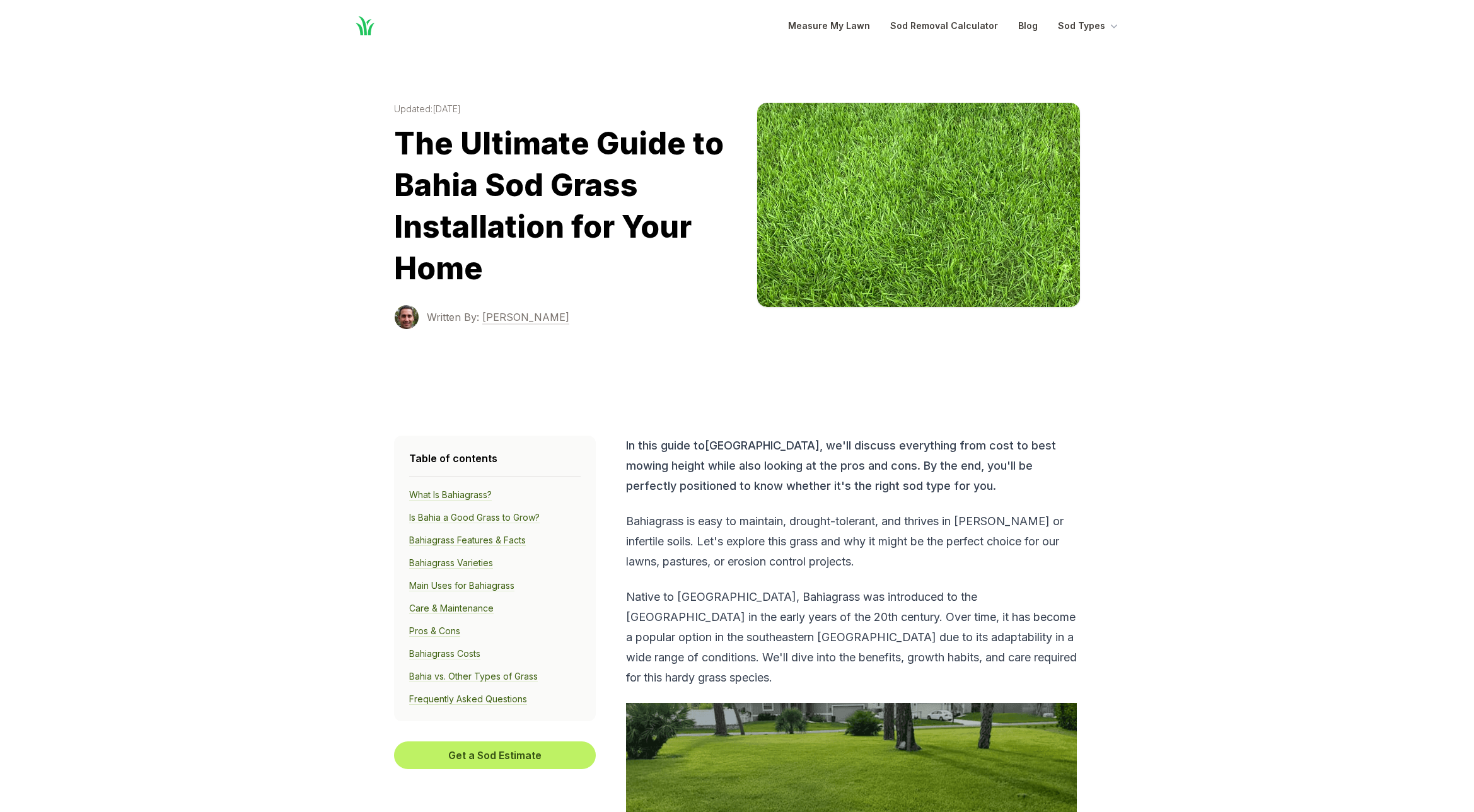
scroll to position [0, 0]
